Goal: Information Seeking & Learning: Check status

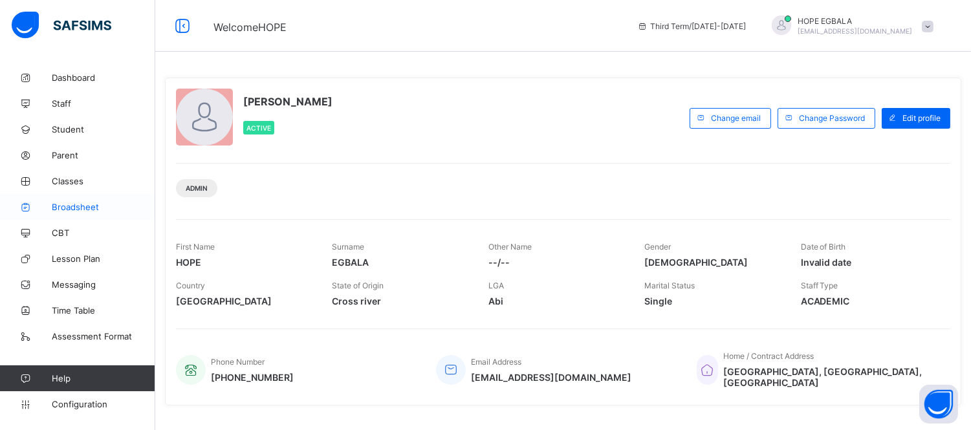
click at [73, 208] on span "Broadsheet" at bounding box center [103, 207] width 103 height 10
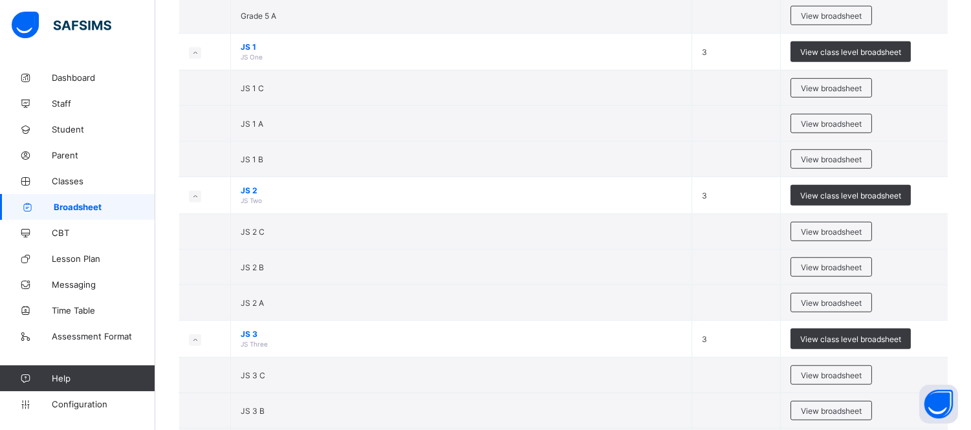
scroll to position [1811, 0]
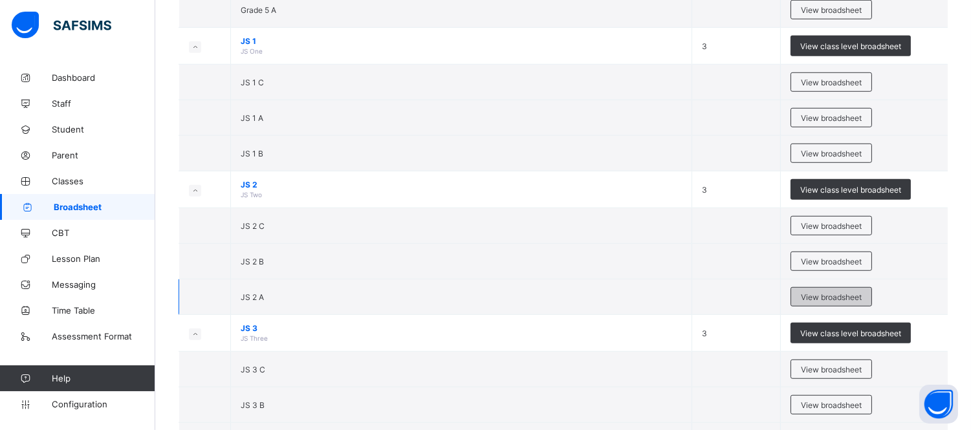
click at [831, 299] on span "View broadsheet" at bounding box center [831, 297] width 61 height 10
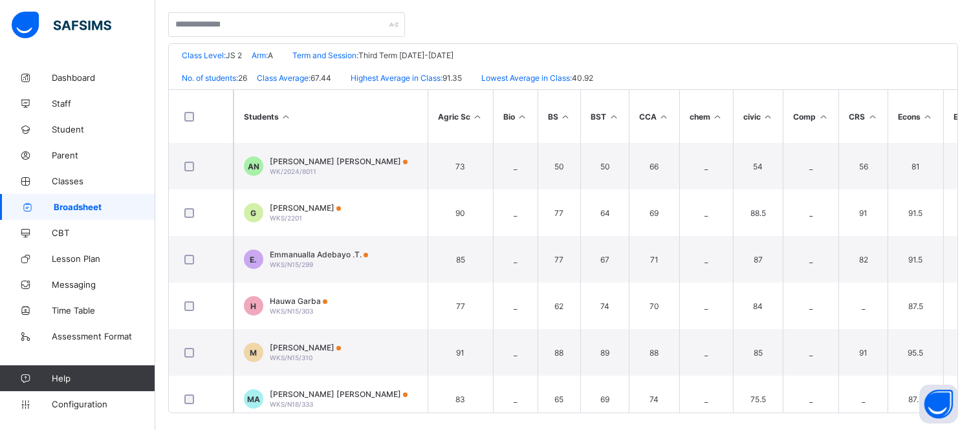
scroll to position [267, 0]
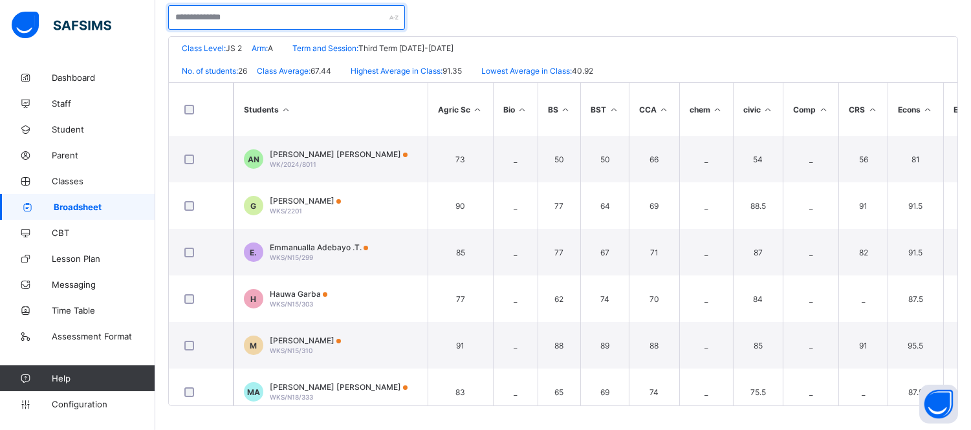
click at [239, 13] on input "text" at bounding box center [286, 17] width 237 height 25
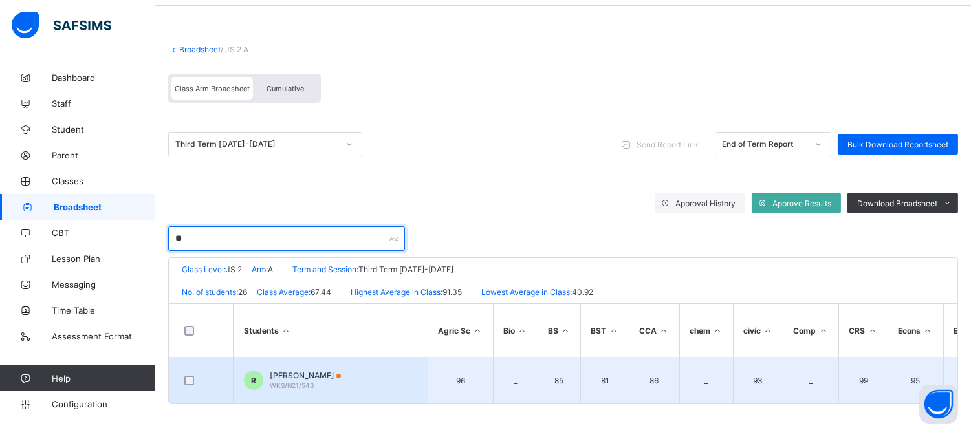
type input "**"
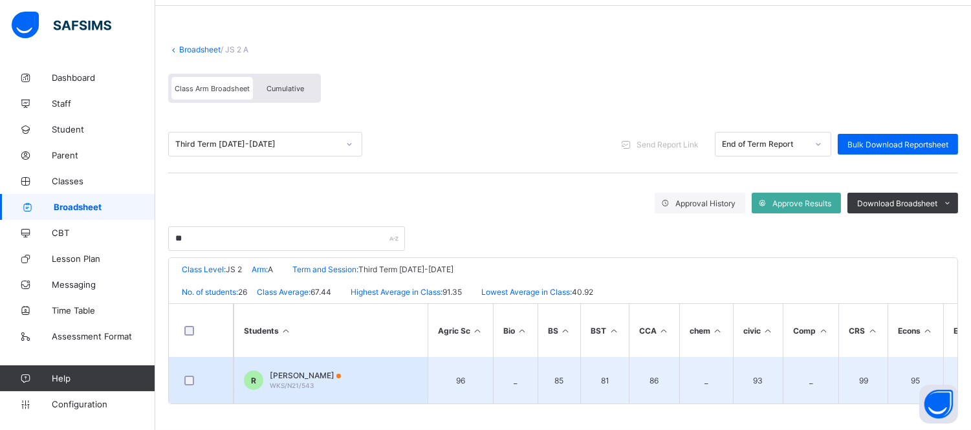
click at [289, 382] on span "WKS/N21/543" at bounding box center [292, 386] width 44 height 8
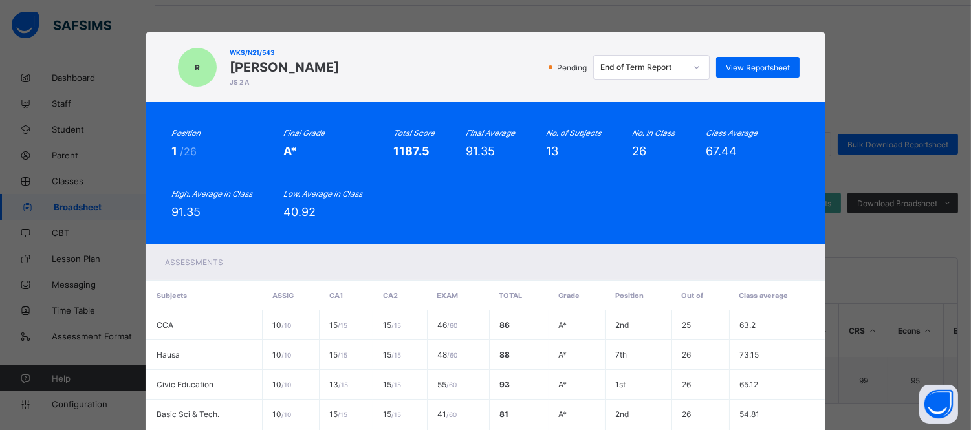
click at [861, 15] on div "R WKS/N21/543 [PERSON_NAME] JS 2 A Pending End of Term Report View Reportsheet …" at bounding box center [485, 215] width 971 height 430
click at [211, 9] on div "R WKS/N21/543 [PERSON_NAME] JS 2 A Pending End of Term Report View Reportsheet …" at bounding box center [485, 215] width 971 height 430
click at [841, 66] on div "R WKS/N21/543 [PERSON_NAME] JS 2 A Pending End of Term Report View Reportsheet …" at bounding box center [485, 215] width 971 height 430
click at [944, 67] on div "R WKS/N21/543 [PERSON_NAME] JS 2 A Pending End of Term Report View Reportsheet …" at bounding box center [485, 215] width 971 height 430
click at [80, 201] on div "R WKS/N21/543 [PERSON_NAME] JS 2 A Pending End of Term Report View Reportsheet …" at bounding box center [485, 215] width 971 height 430
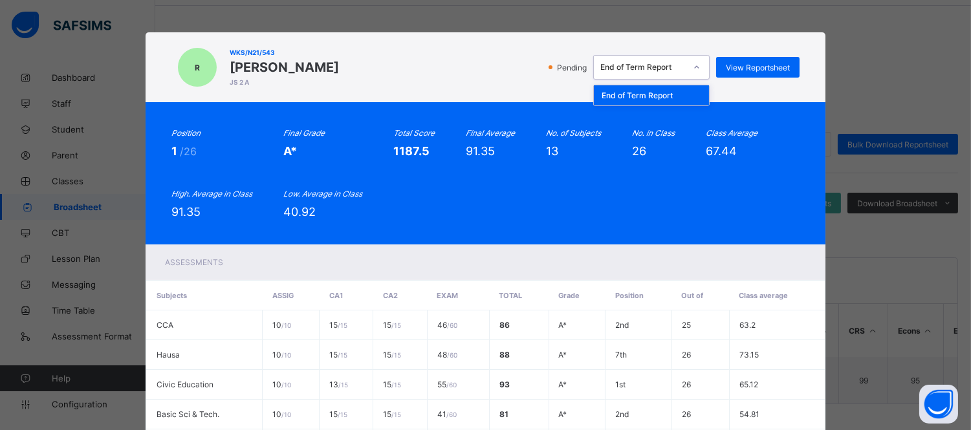
click at [658, 63] on div "End of Term Report" at bounding box center [642, 68] width 85 height 10
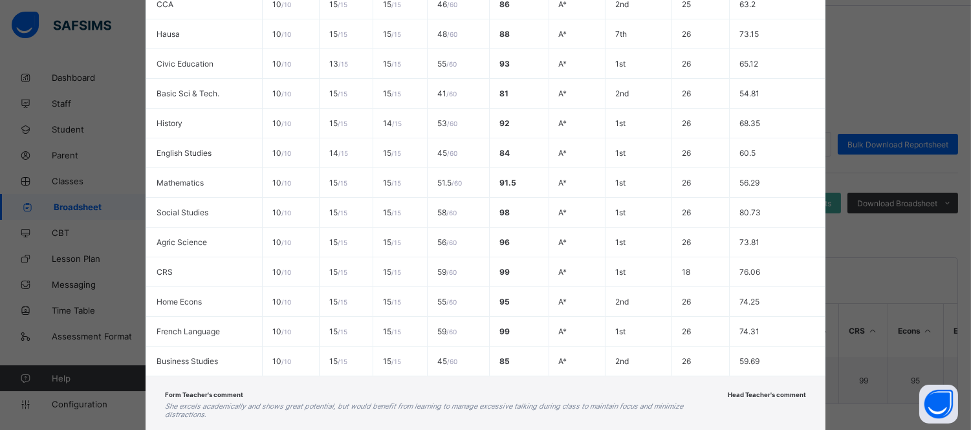
scroll to position [388, 0]
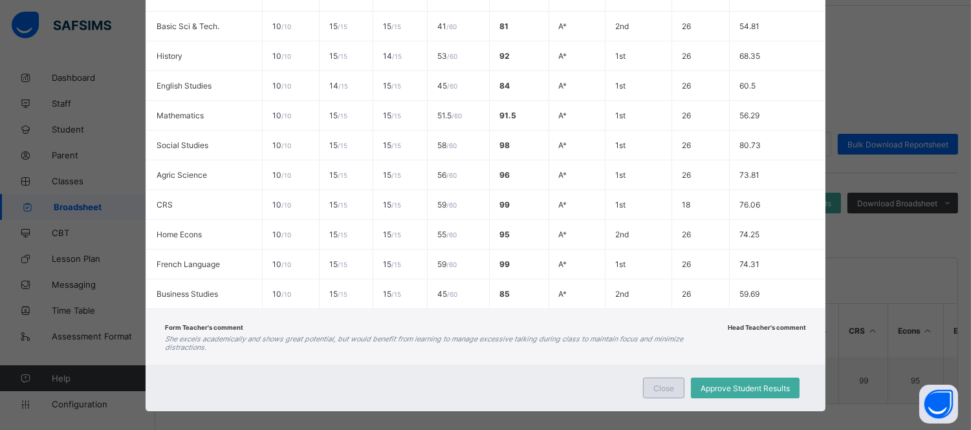
click at [661, 383] on span "Close" at bounding box center [663, 388] width 21 height 10
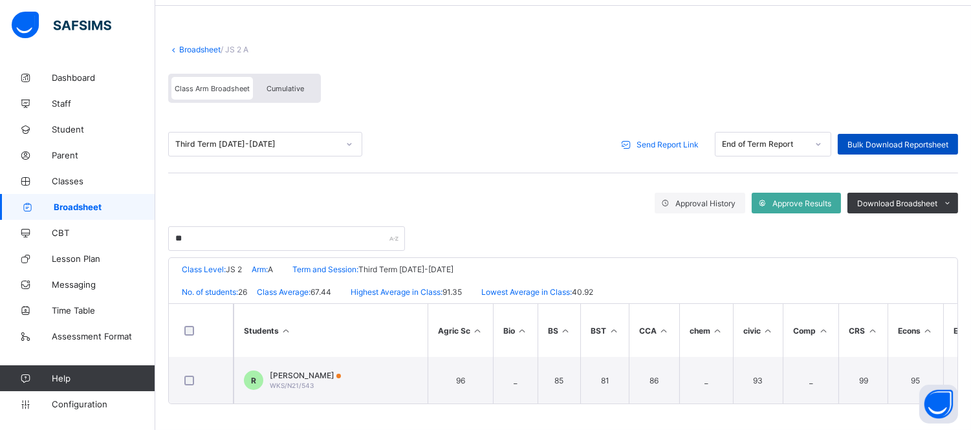
click at [926, 147] on div "Bulk Download Reportsheet" at bounding box center [897, 144] width 120 height 21
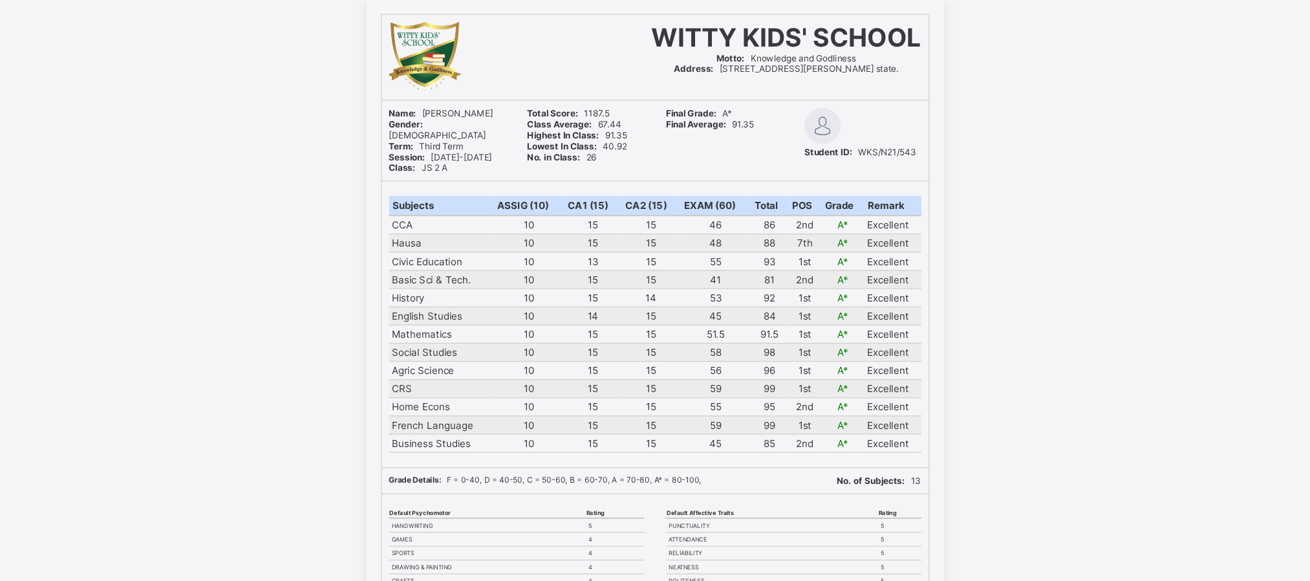
scroll to position [15089, 0]
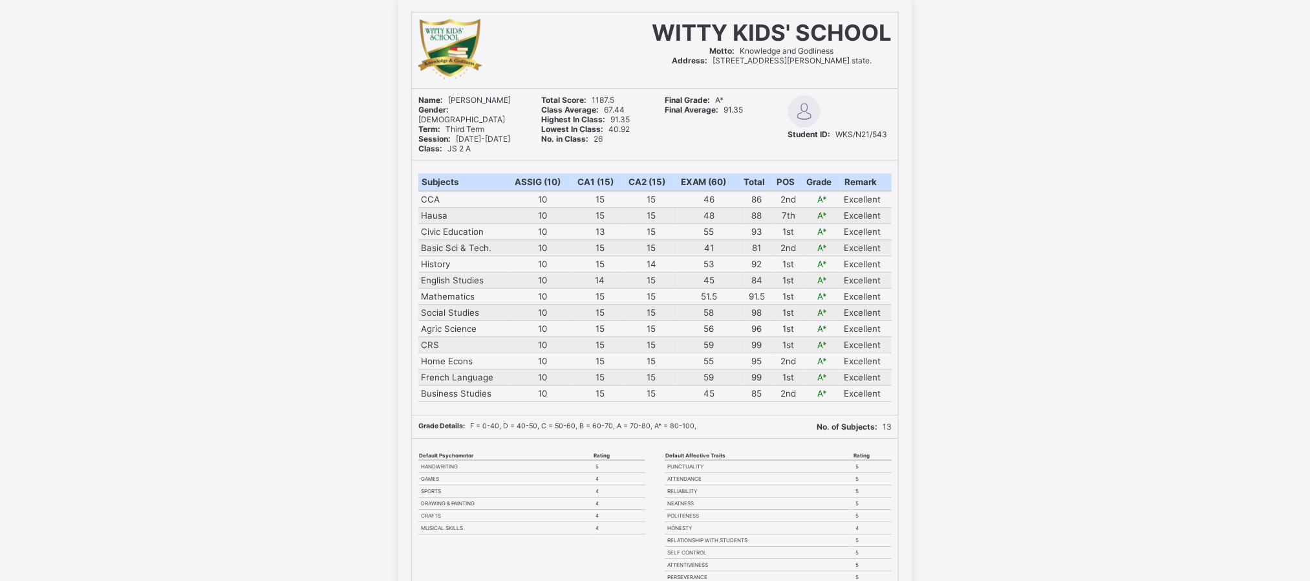
drag, startPoint x: 940, startPoint y: 1, endPoint x: 246, endPoint y: 169, distance: 714.1
click at [246, 169] on div "WITTY KIDS' SCHOOL Motto: Knowledge and Godliness Address: No. 18-20 Witty Kids…" at bounding box center [655, 358] width 1310 height 718
click at [980, 154] on div "WITTY KIDS' SCHOOL Motto: Knowledge and Godliness Address: No. 18-20 Witty Kids…" at bounding box center [655, 358] width 1310 height 718
